Goal: Information Seeking & Learning: Understand process/instructions

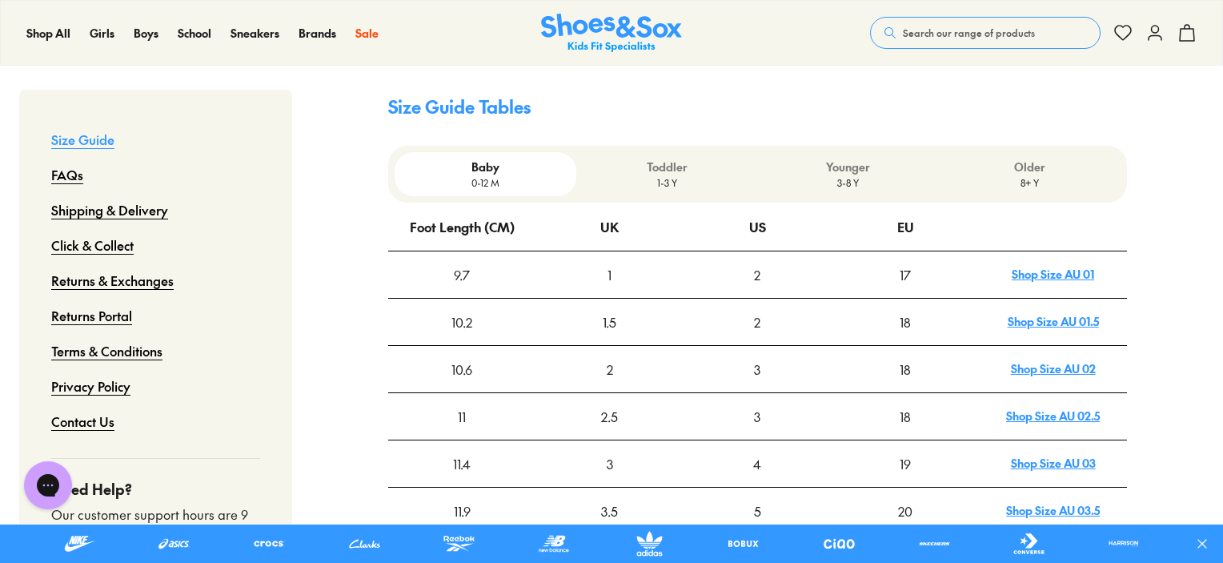
drag, startPoint x: 662, startPoint y: 114, endPoint x: 631, endPoint y: 86, distance: 42.5
click at [631, 86] on div "Size Guide Tables Baby [DEMOGRAPHIC_DATA]-12 M Toddler 1-3 Y Younger 3-8 Y Olde…" at bounding box center [757, 324] width 739 height 513
click at [683, 159] on p "Toddler" at bounding box center [667, 167] width 169 height 17
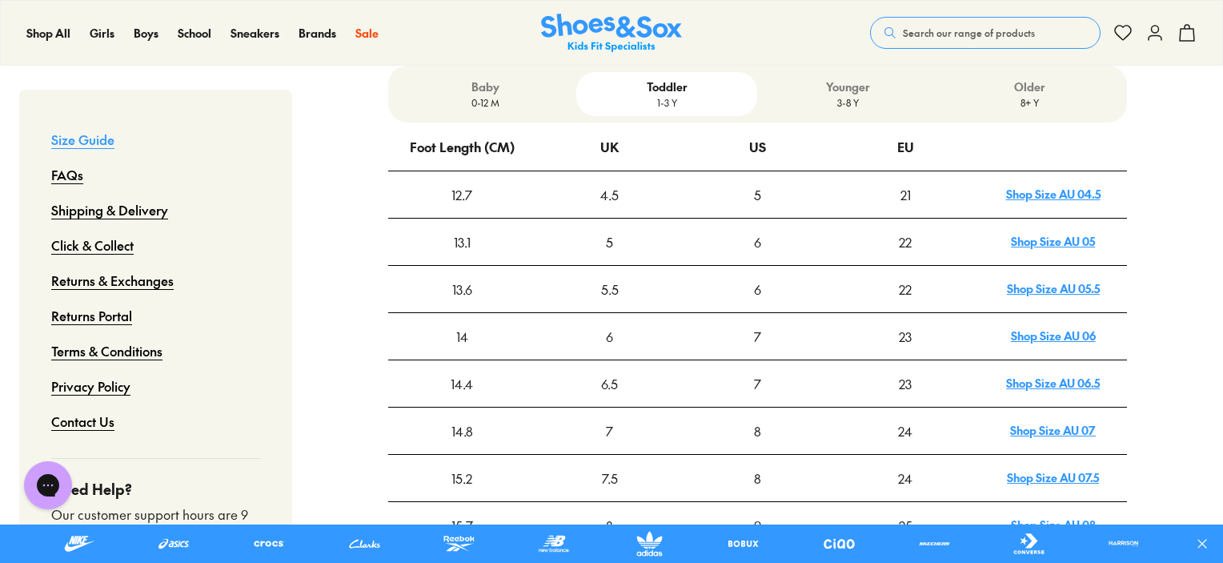
scroll to position [641, 0]
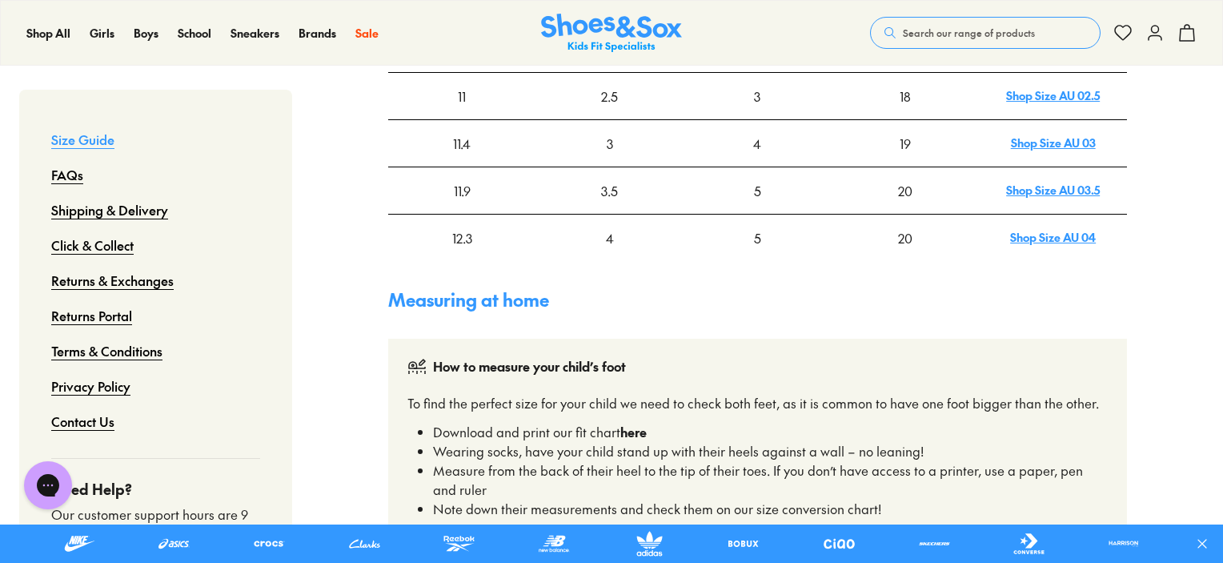
scroll to position [400, 0]
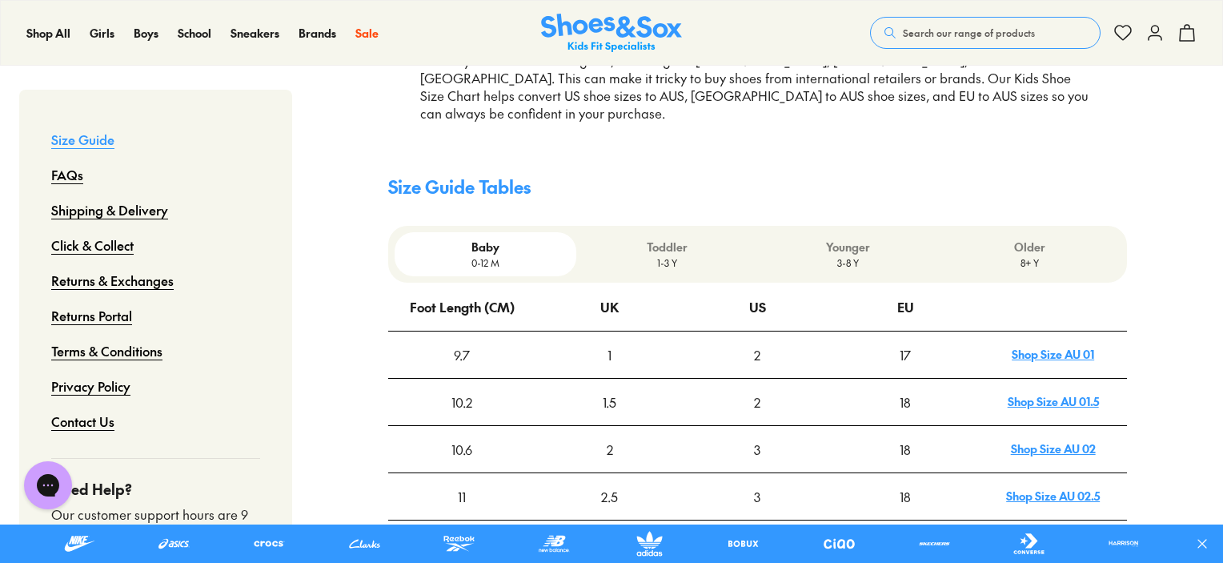
click at [709, 239] on p "Toddler" at bounding box center [667, 247] width 169 height 17
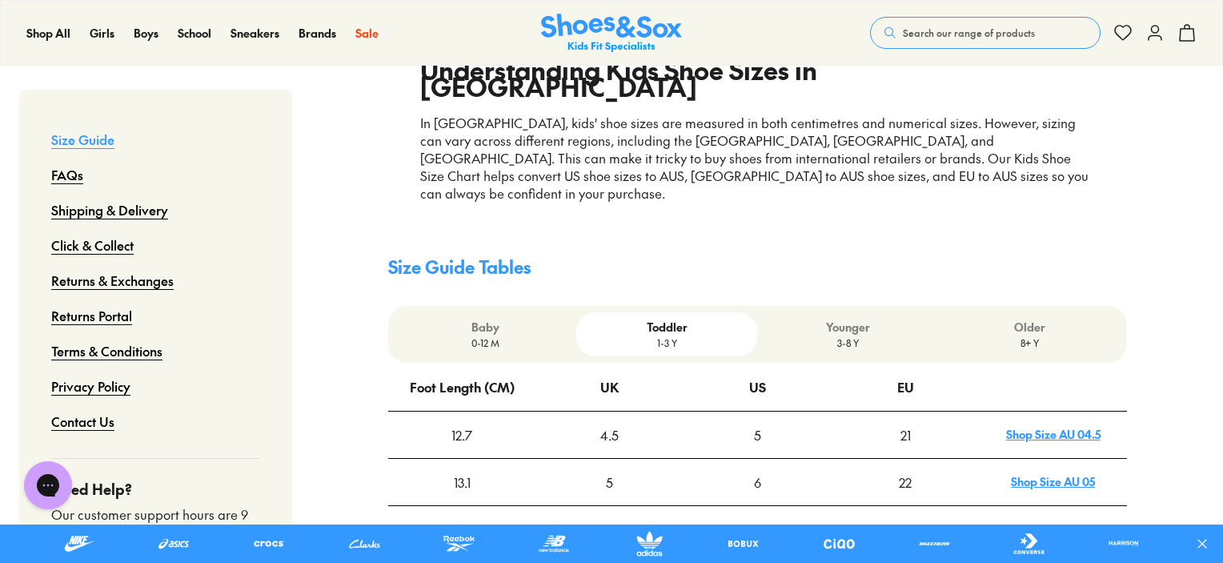
scroll to position [320, 0]
click at [822, 306] on div "Baby [DEMOGRAPHIC_DATA]-12 M Toddler 1-3 Y Younger 3-8 Y Older 8+ Y" at bounding box center [757, 334] width 739 height 57
click at [812, 335] on p "3-8 Y" at bounding box center [848, 342] width 169 height 14
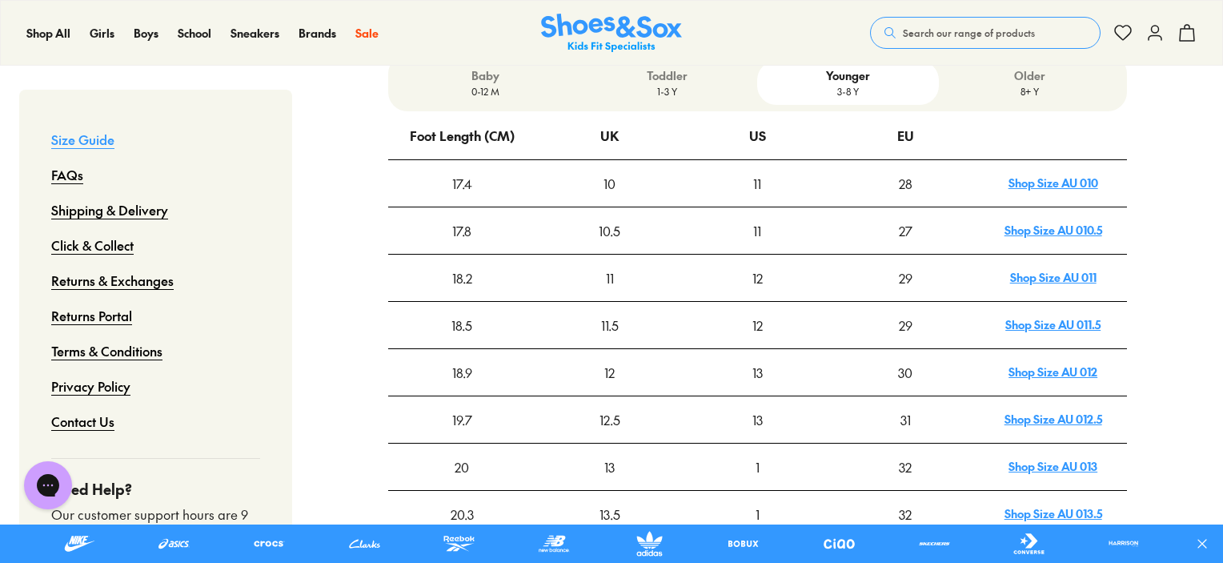
scroll to position [641, 0]
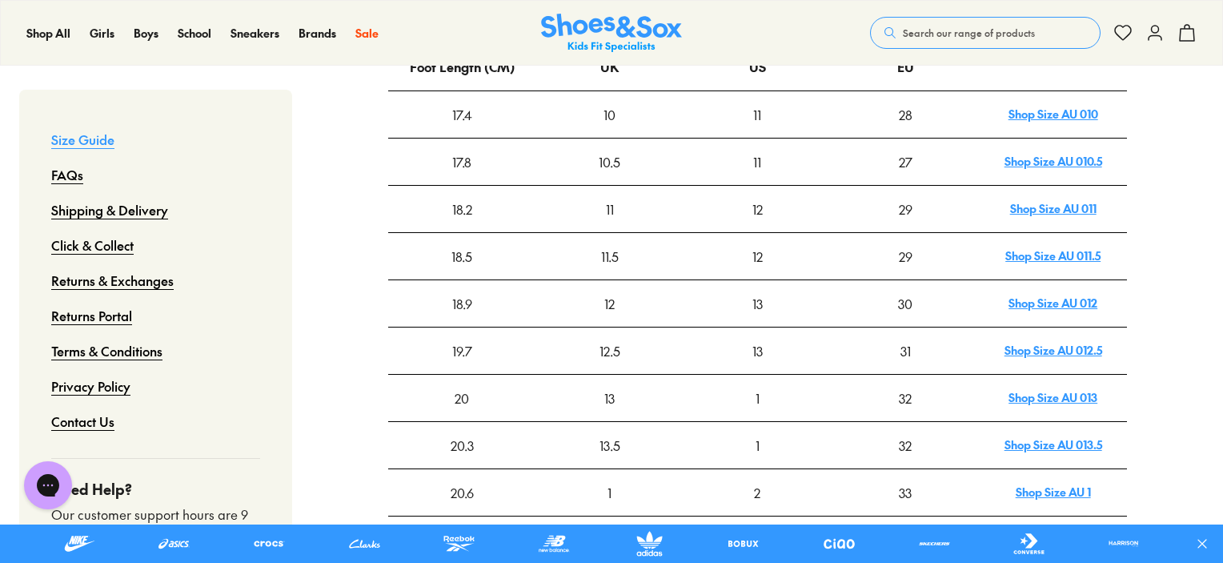
drag, startPoint x: 810, startPoint y: 242, endPoint x: 792, endPoint y: 247, distance: 19.2
click at [792, 281] on div "13" at bounding box center [758, 303] width 147 height 45
drag, startPoint x: 851, startPoint y: 247, endPoint x: 830, endPoint y: 246, distance: 20.8
click at [830, 281] on div "13" at bounding box center [758, 303] width 147 height 45
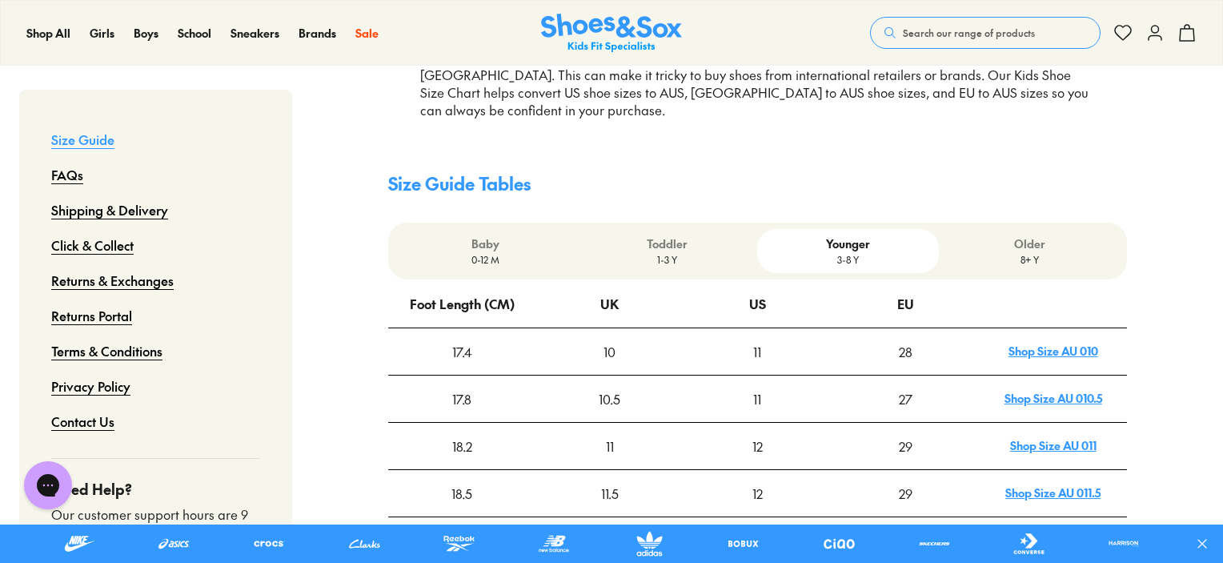
scroll to position [400, 0]
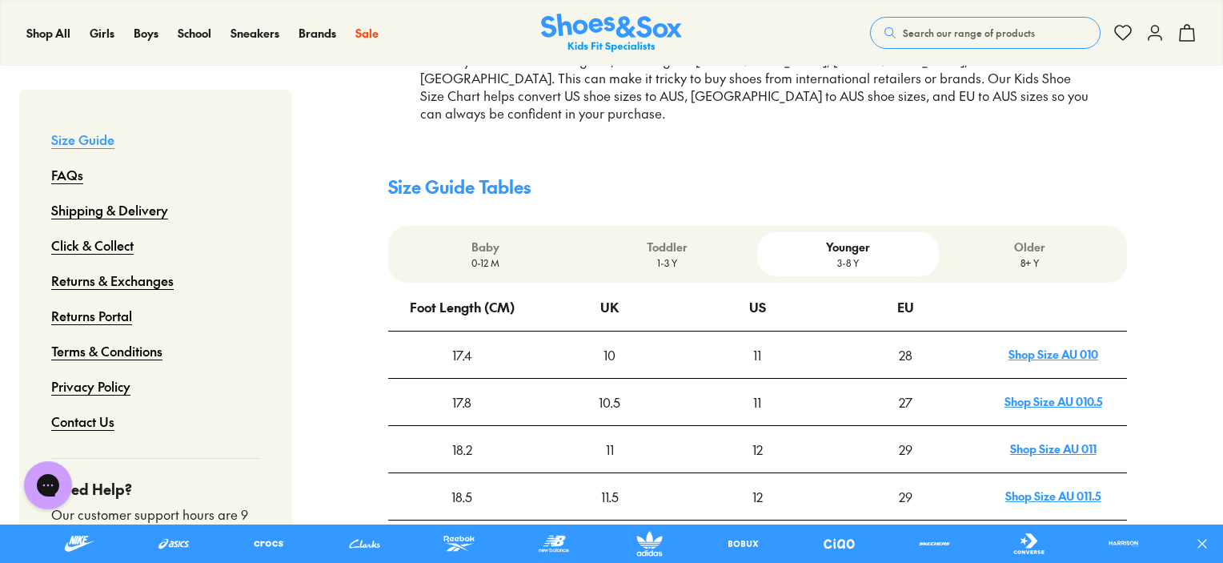
click at [677, 255] on p "1-3 Y" at bounding box center [667, 262] width 169 height 14
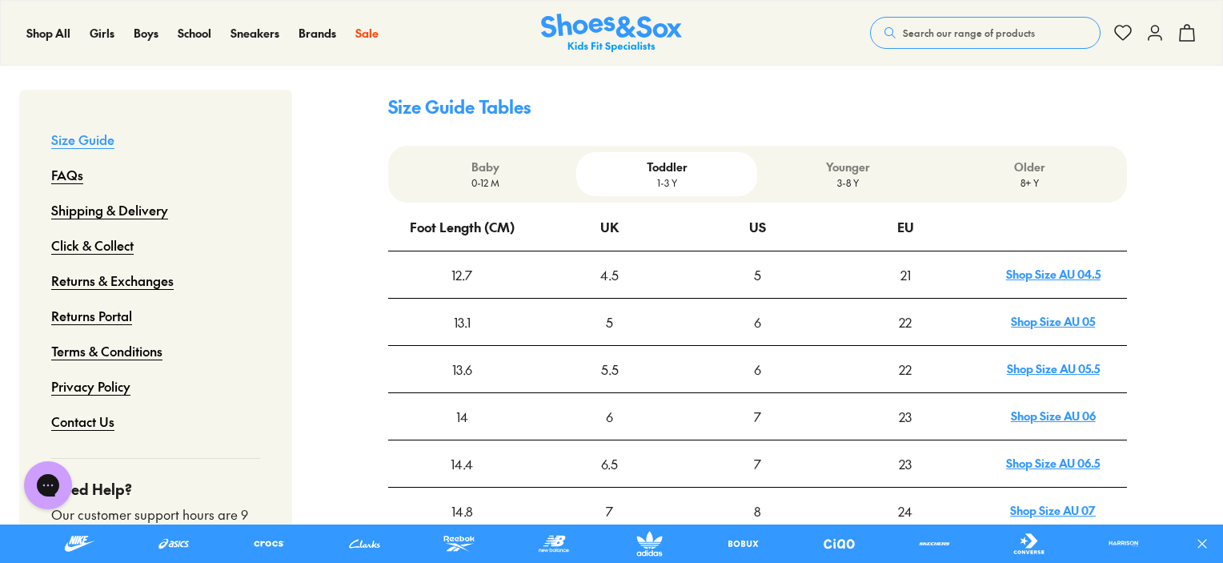
scroll to position [721, 0]
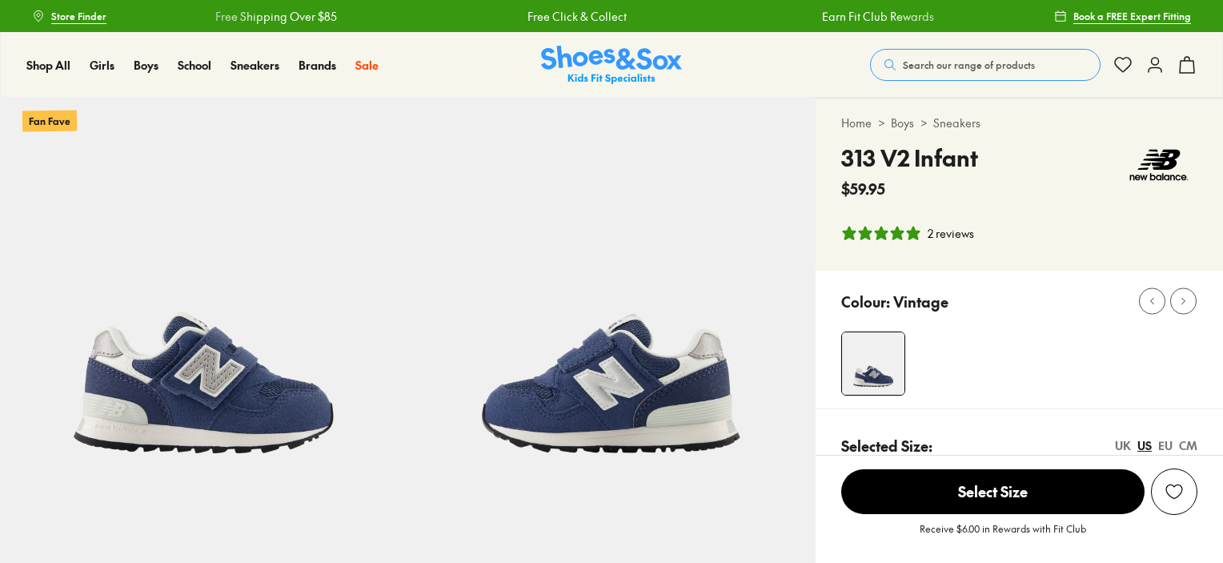
select select "*"
